Goal: Transaction & Acquisition: Purchase product/service

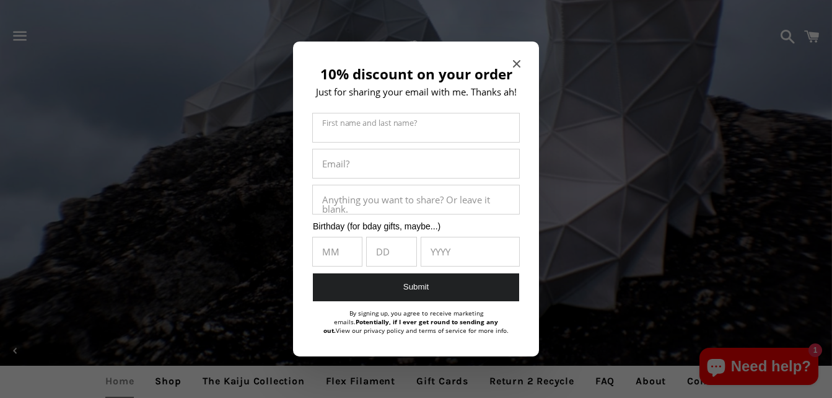
click at [515, 76] on h2 "10% discount on your order" at bounding box center [416, 74] width 209 height 16
click at [516, 61] on icon "Close modal" at bounding box center [516, 63] width 7 height 7
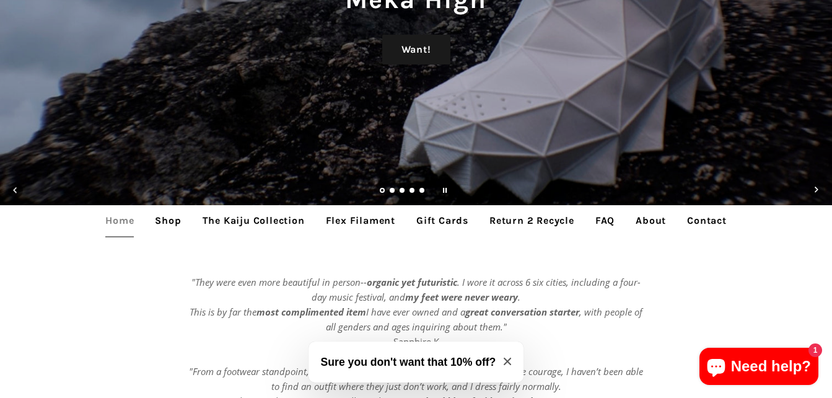
scroll to position [161, 0]
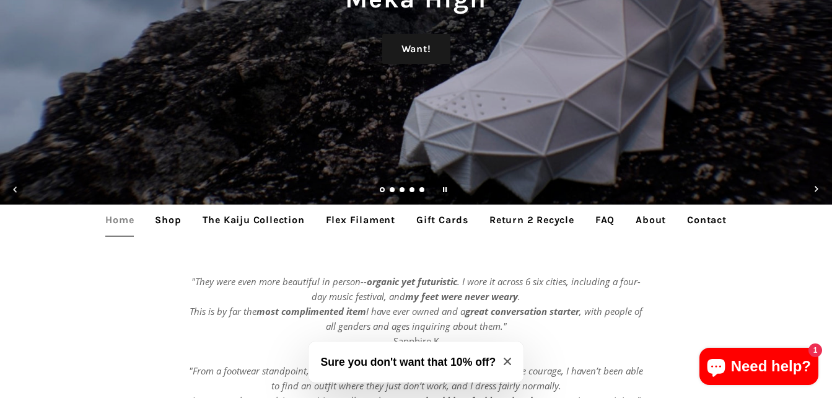
click at [374, 219] on link "Flex Filament" at bounding box center [361, 219] width 88 height 31
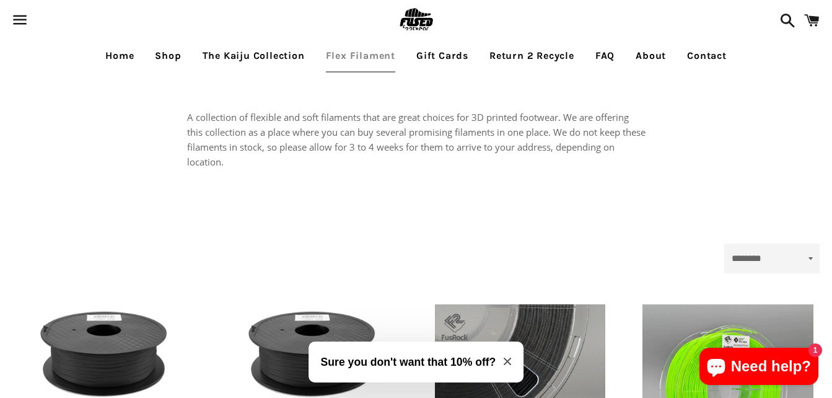
click at [173, 58] on link "Shop" at bounding box center [168, 55] width 45 height 31
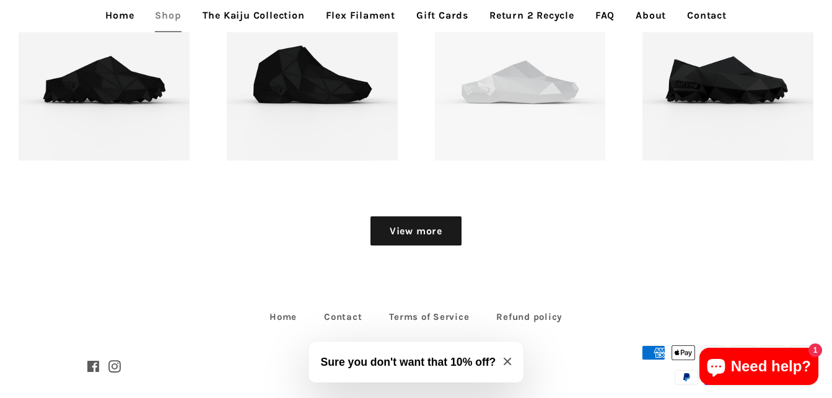
scroll to position [1472, 0]
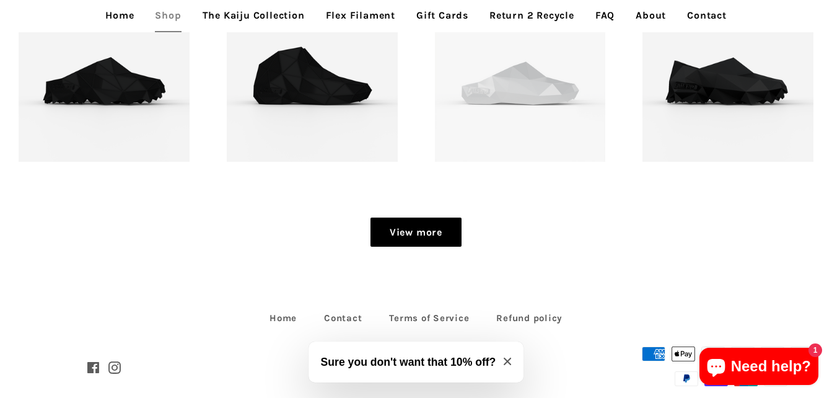
click at [407, 235] on link "View more" at bounding box center [415, 232] width 91 height 30
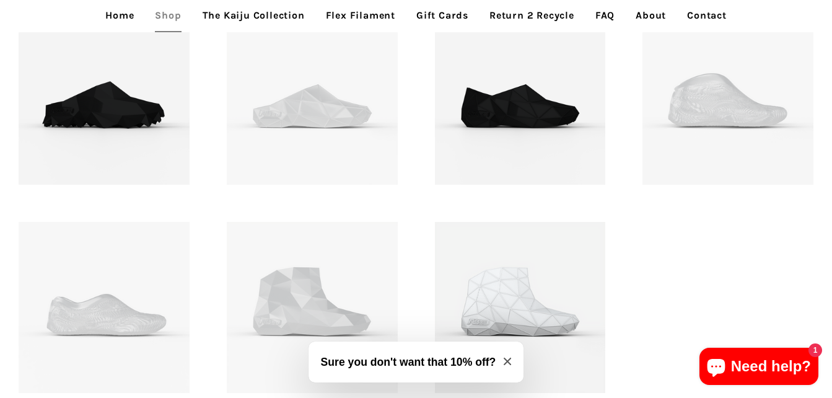
scroll to position [1668, 0]
